Goal: Task Accomplishment & Management: Use online tool/utility

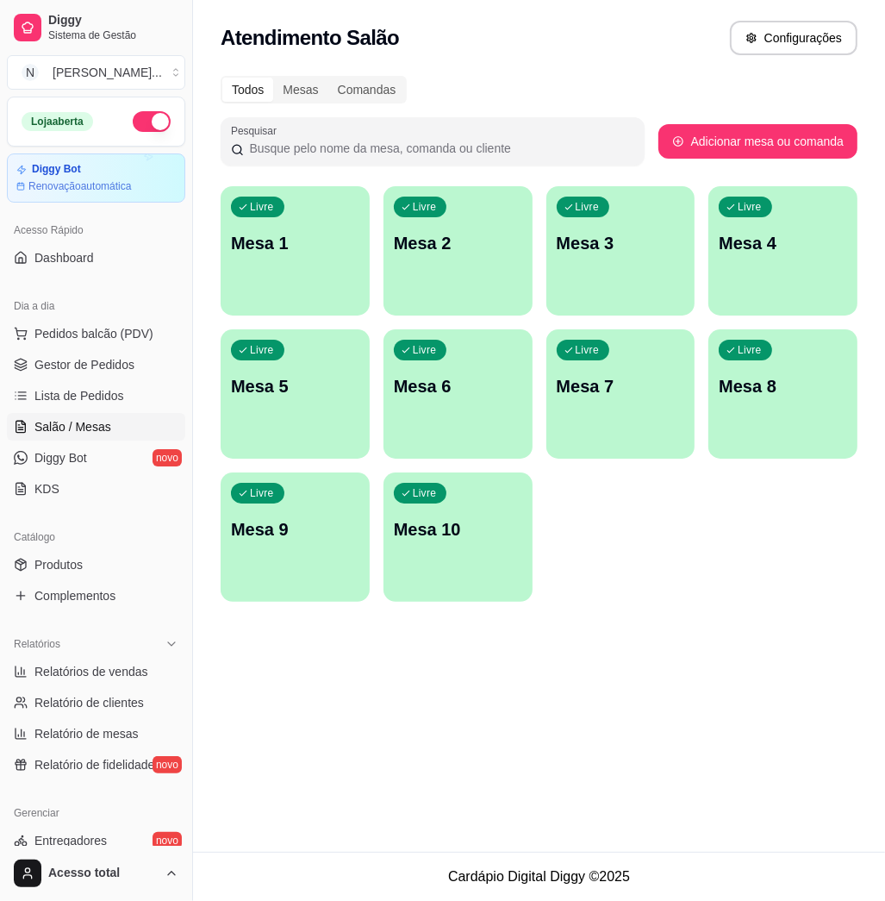
click at [650, 80] on div "Todos Mesas Comandas" at bounding box center [539, 90] width 637 height 28
click at [658, 572] on div "Livre Mesa 1 Livre Mesa 2 Livre Mesa 3 Livre Mesa 4 Livre Mesa 5 Livre Mesa 6 L…" at bounding box center [539, 394] width 637 height 416
click at [97, 325] on span "Pedidos balcão (PDV)" at bounding box center [93, 333] width 119 height 17
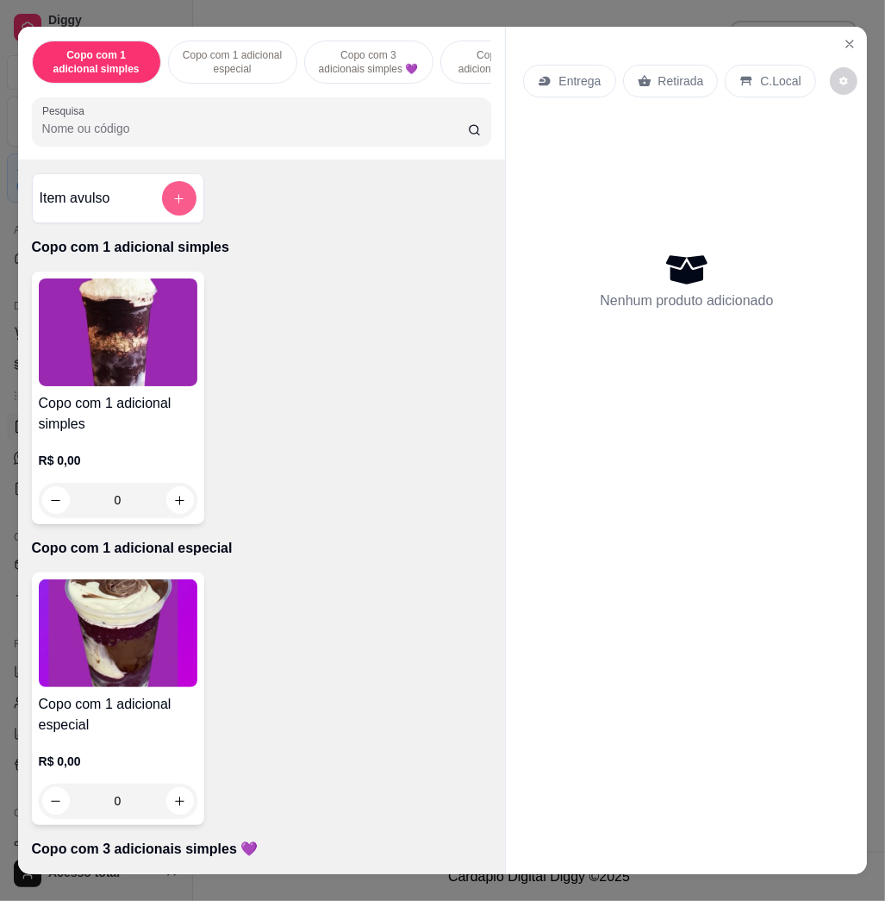
click at [162, 206] on button "add-separate-item" at bounding box center [179, 198] width 34 height 34
click at [172, 205] on icon "add-separate-item" at bounding box center [178, 198] width 13 height 13
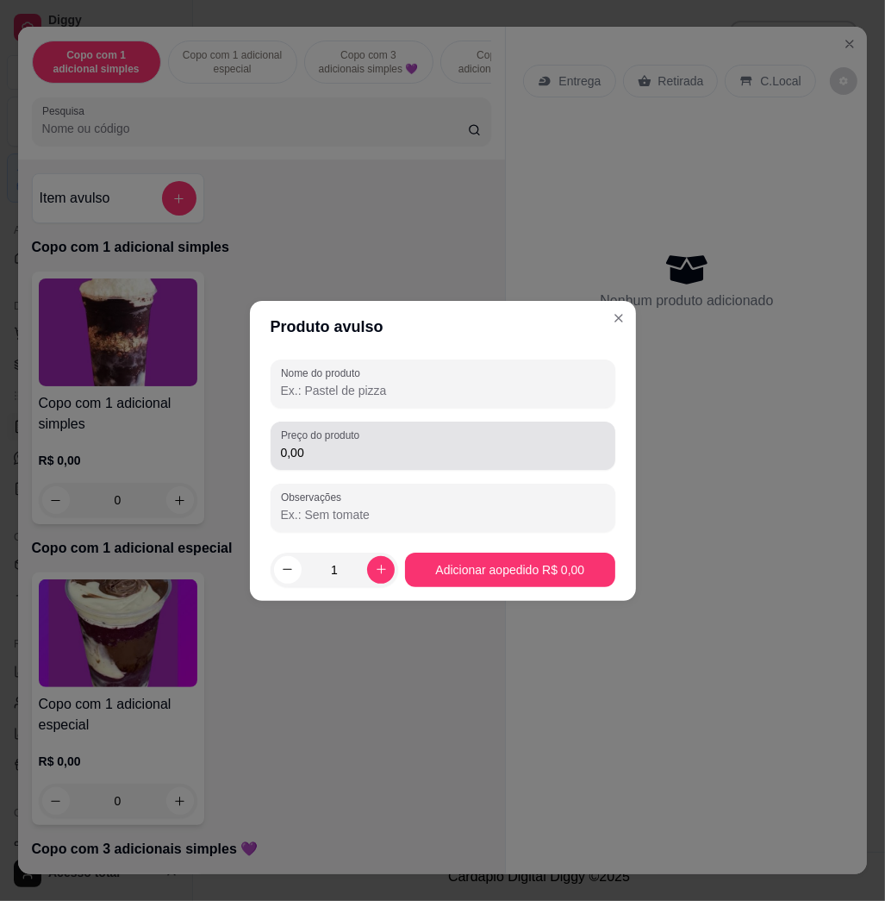
click at [299, 422] on div "Preço do produto 0,00" at bounding box center [443, 446] width 345 height 48
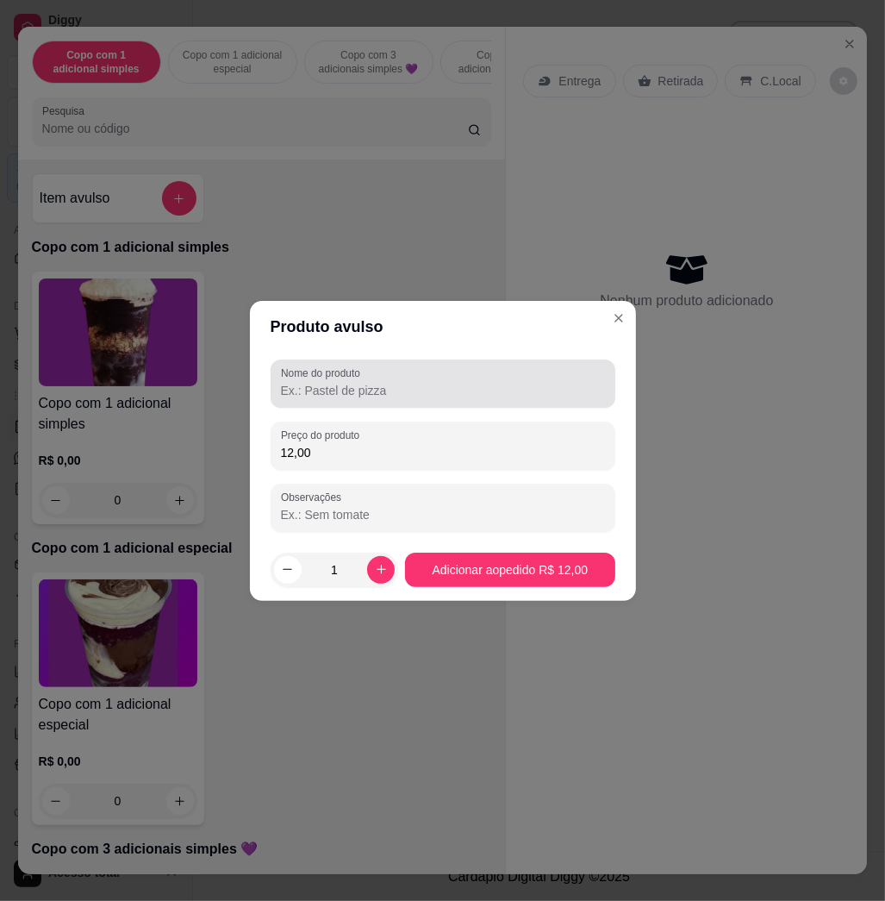
type input "12,00"
click at [374, 385] on input "Nome do produto" at bounding box center [443, 390] width 324 height 17
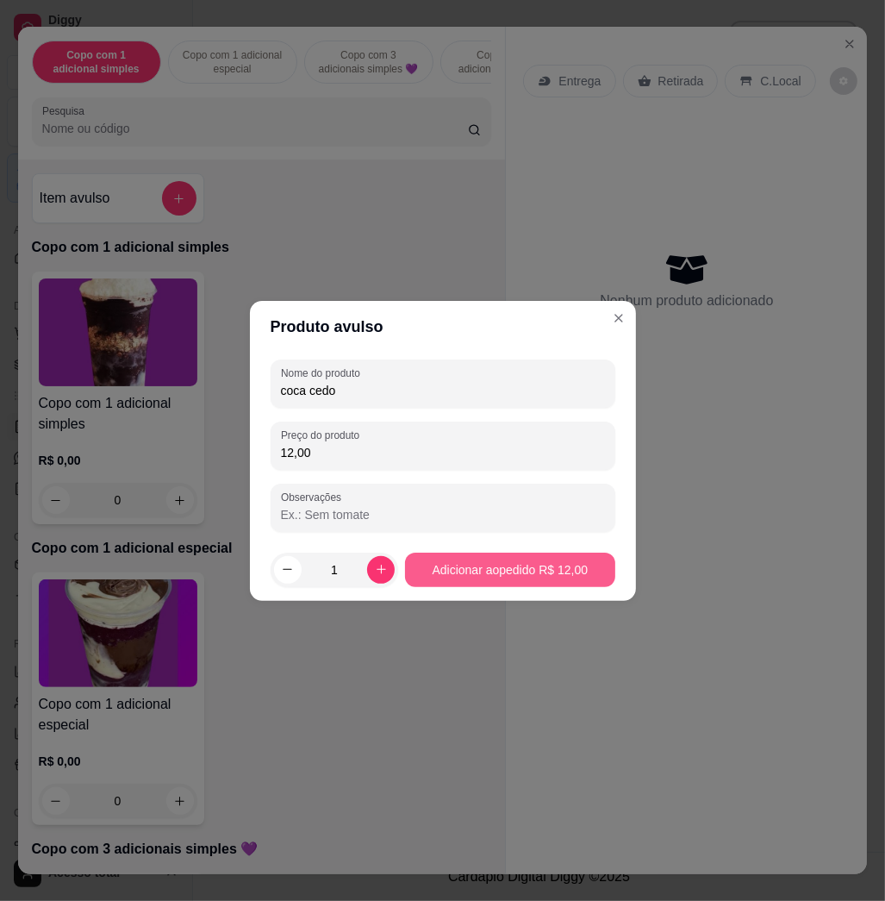
type input "coca cedo"
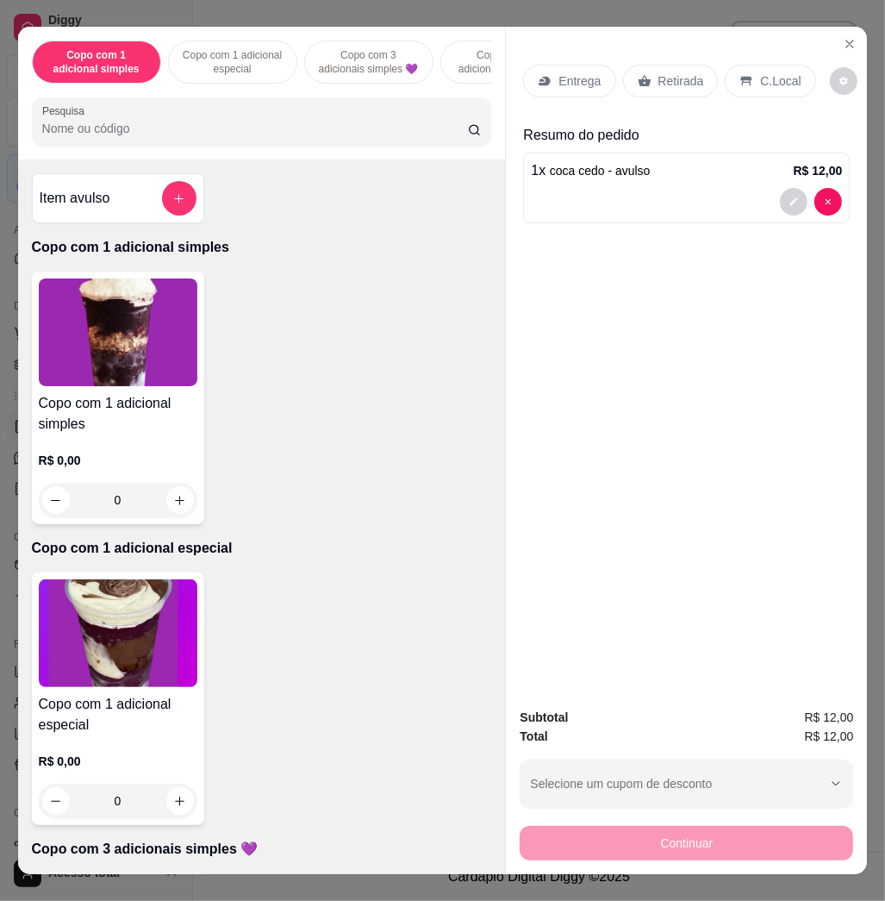
click at [763, 75] on p "C.Local" at bounding box center [780, 80] width 41 height 17
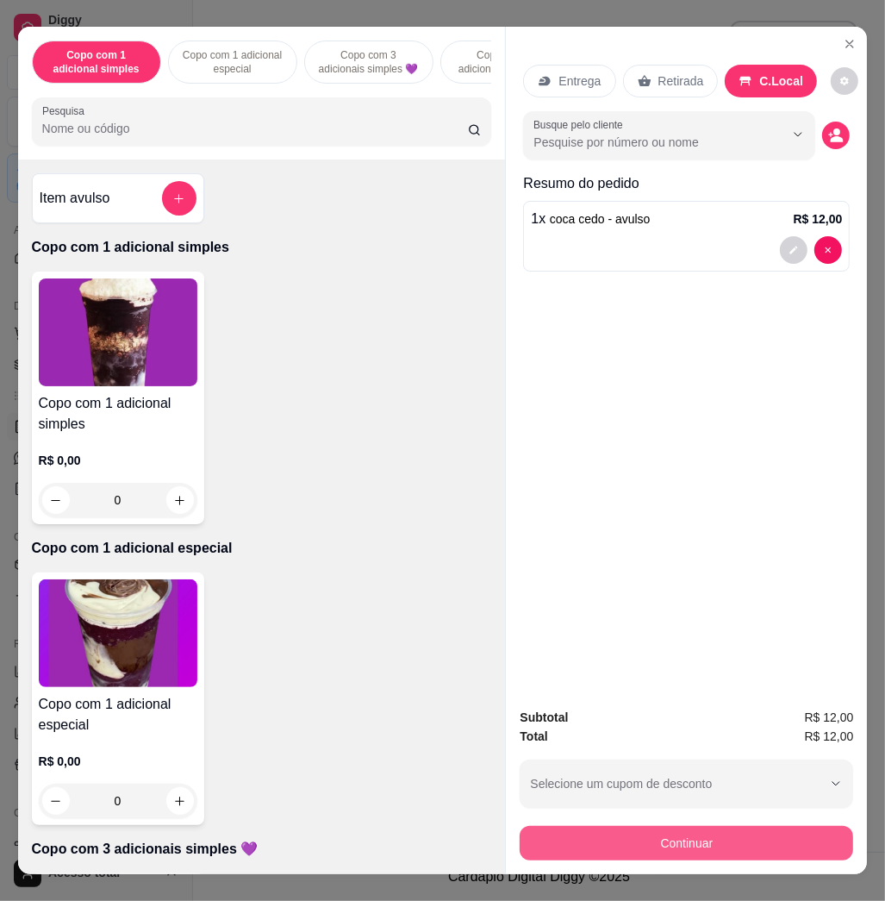
click at [720, 839] on button "Continuar" at bounding box center [687, 843] width 334 height 34
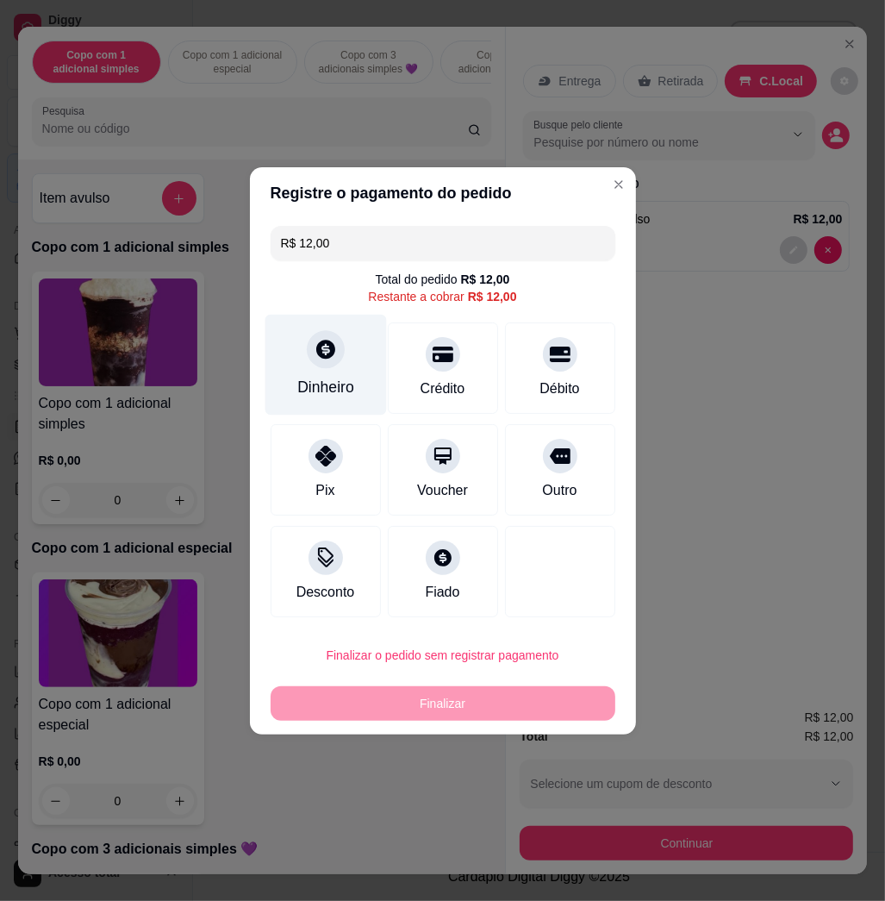
click at [323, 391] on div "Dinheiro" at bounding box center [325, 387] width 57 height 22
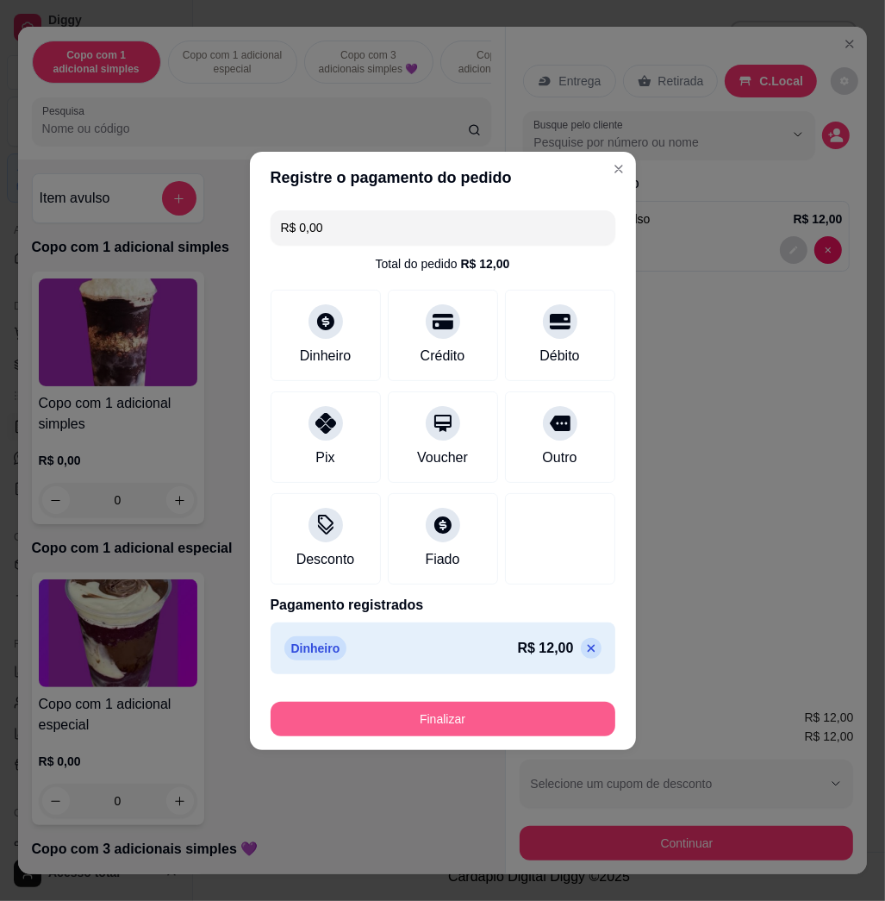
click at [491, 723] on button "Finalizar" at bounding box center [443, 719] width 345 height 34
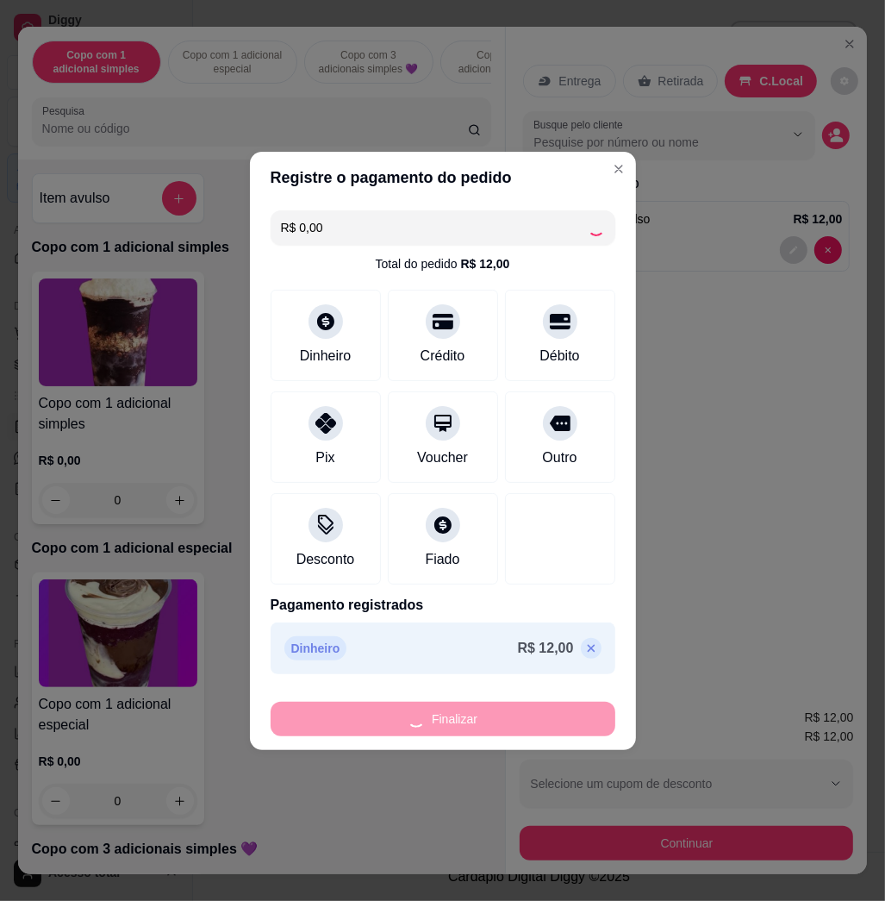
type input "-R$ 12,00"
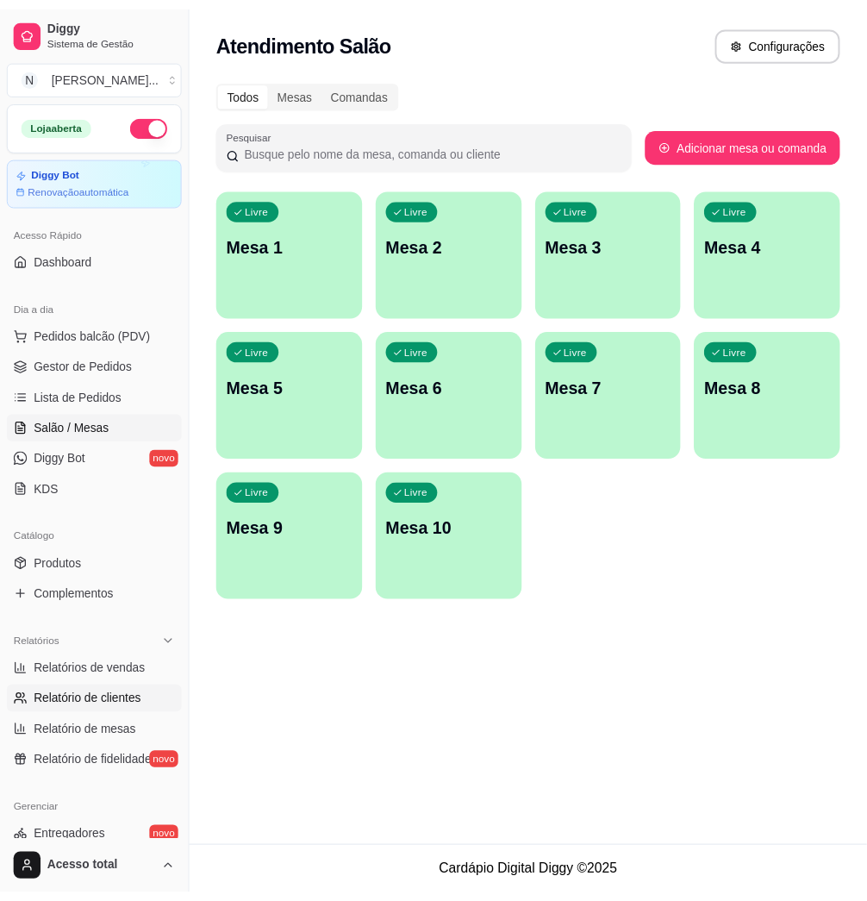
scroll to position [339, 0]
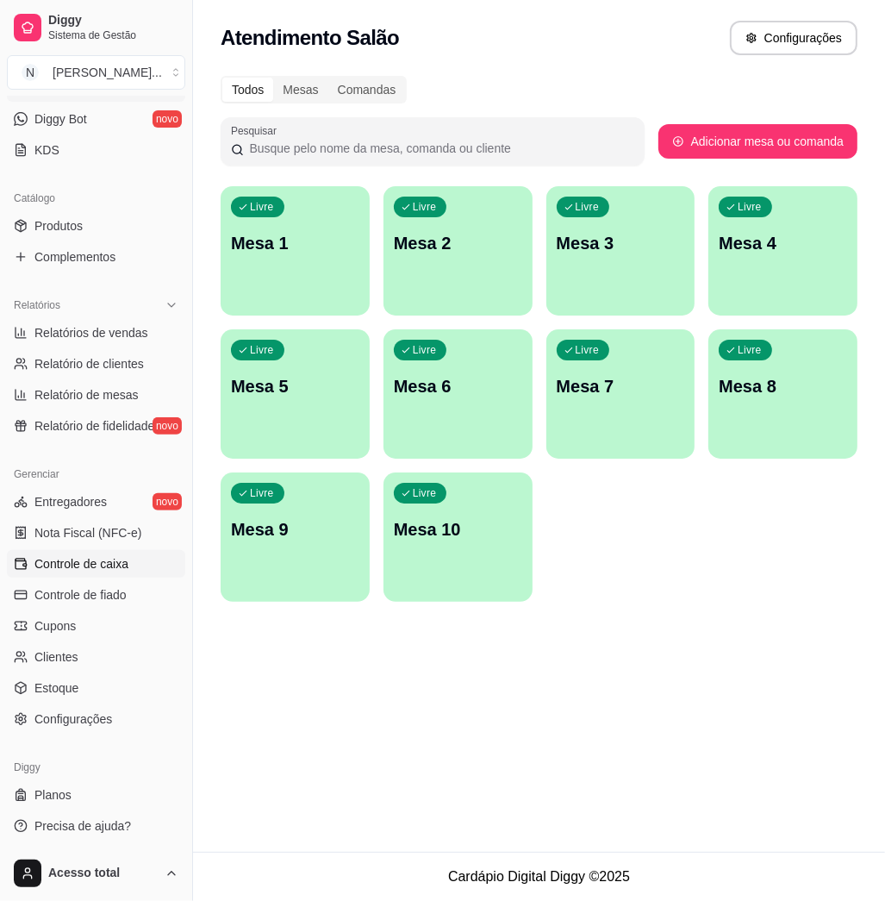
click at [120, 573] on link "Controle de caixa" at bounding box center [96, 564] width 178 height 28
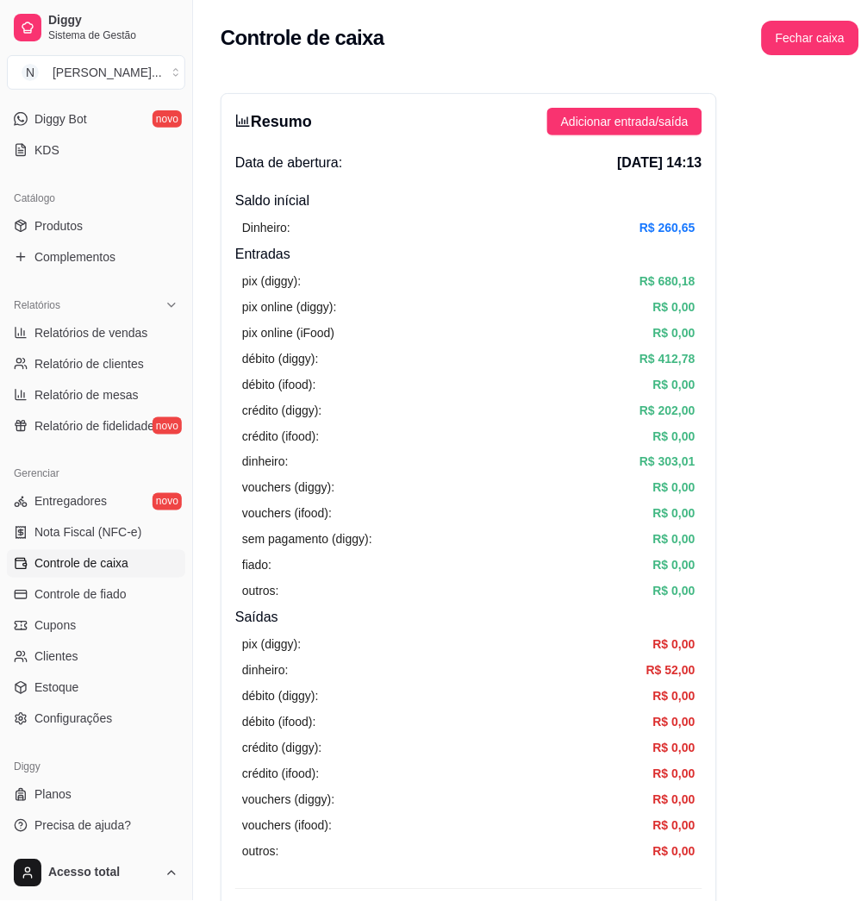
scroll to position [345, 0]
